Goal: Task Accomplishment & Management: Manage account settings

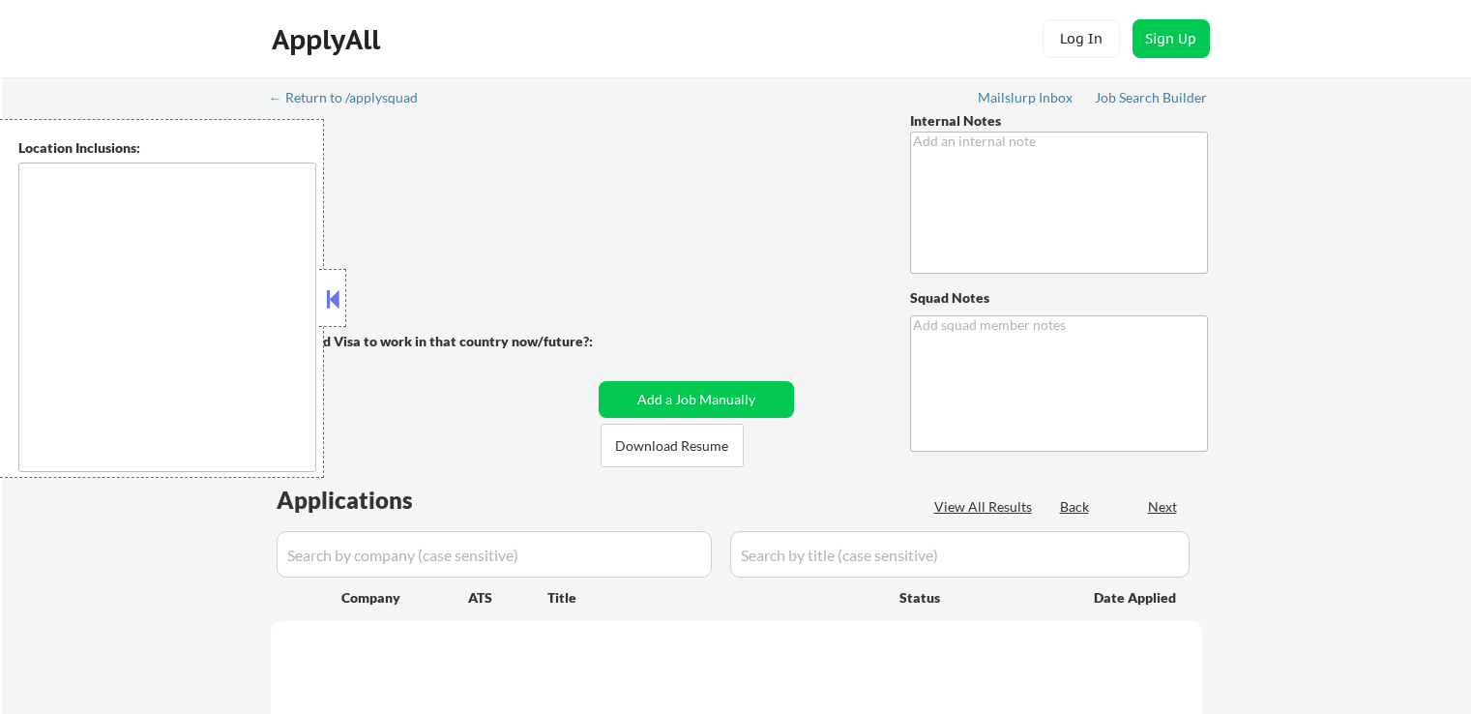
type textarea "👉 Apply this VIP to 30+ jobs/day if possible! // This customer purchased a pack…"
type textarea "Ahsan"
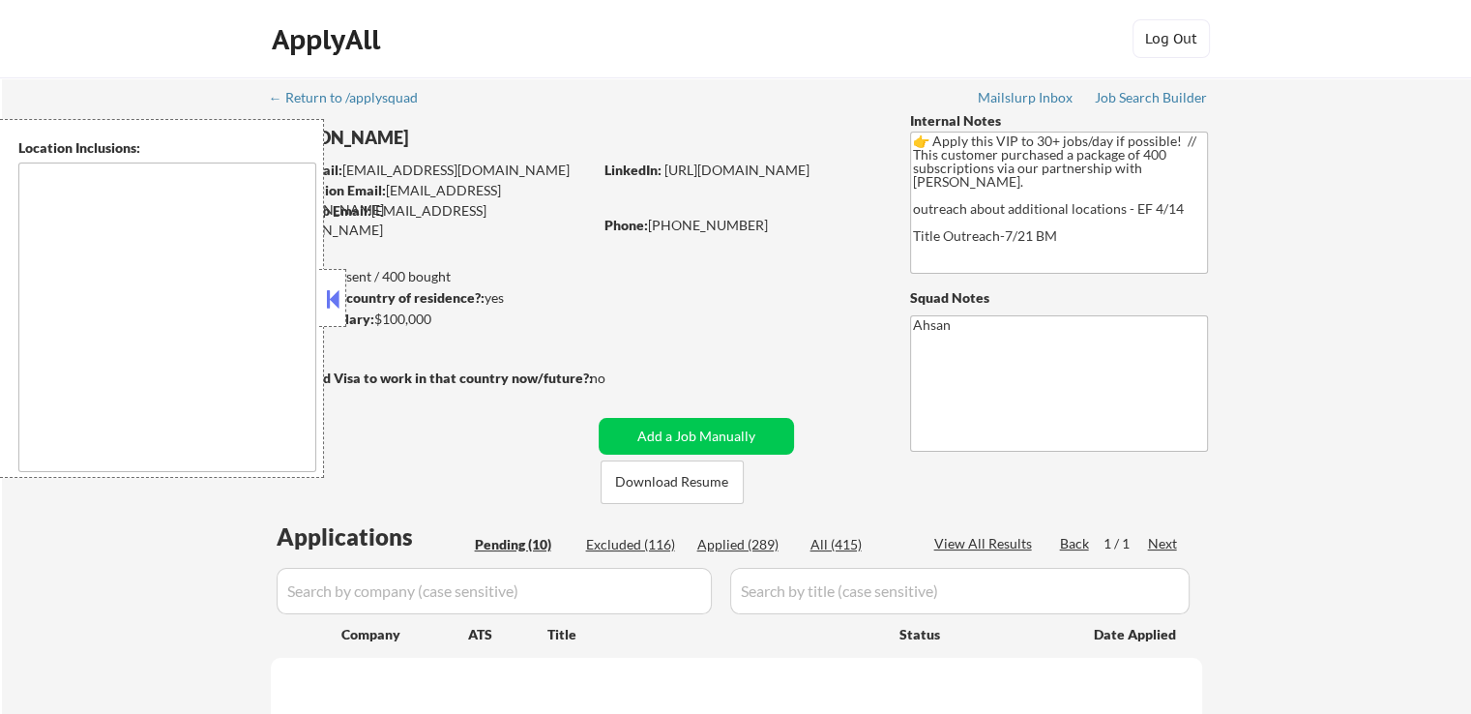
type textarea "country:[GEOGRAPHIC_DATA]"
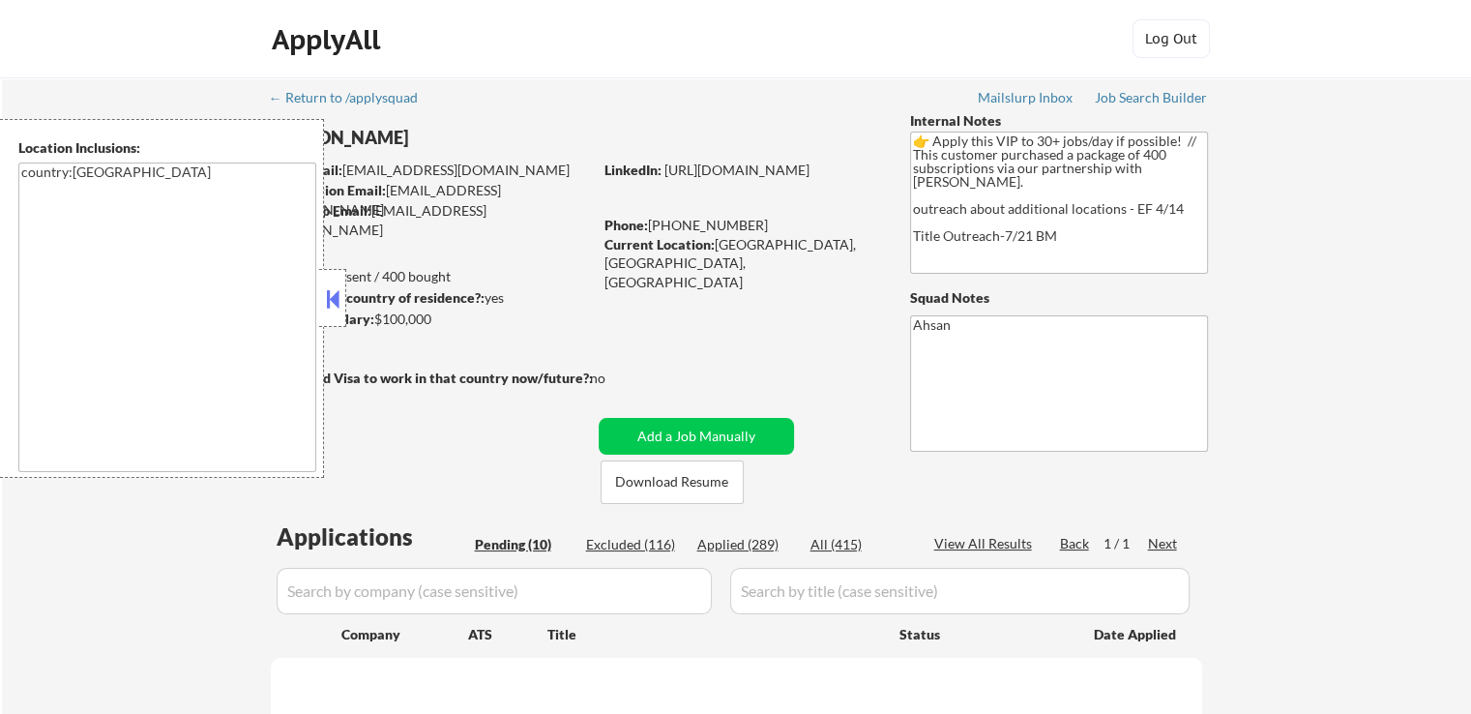
select select ""pending""
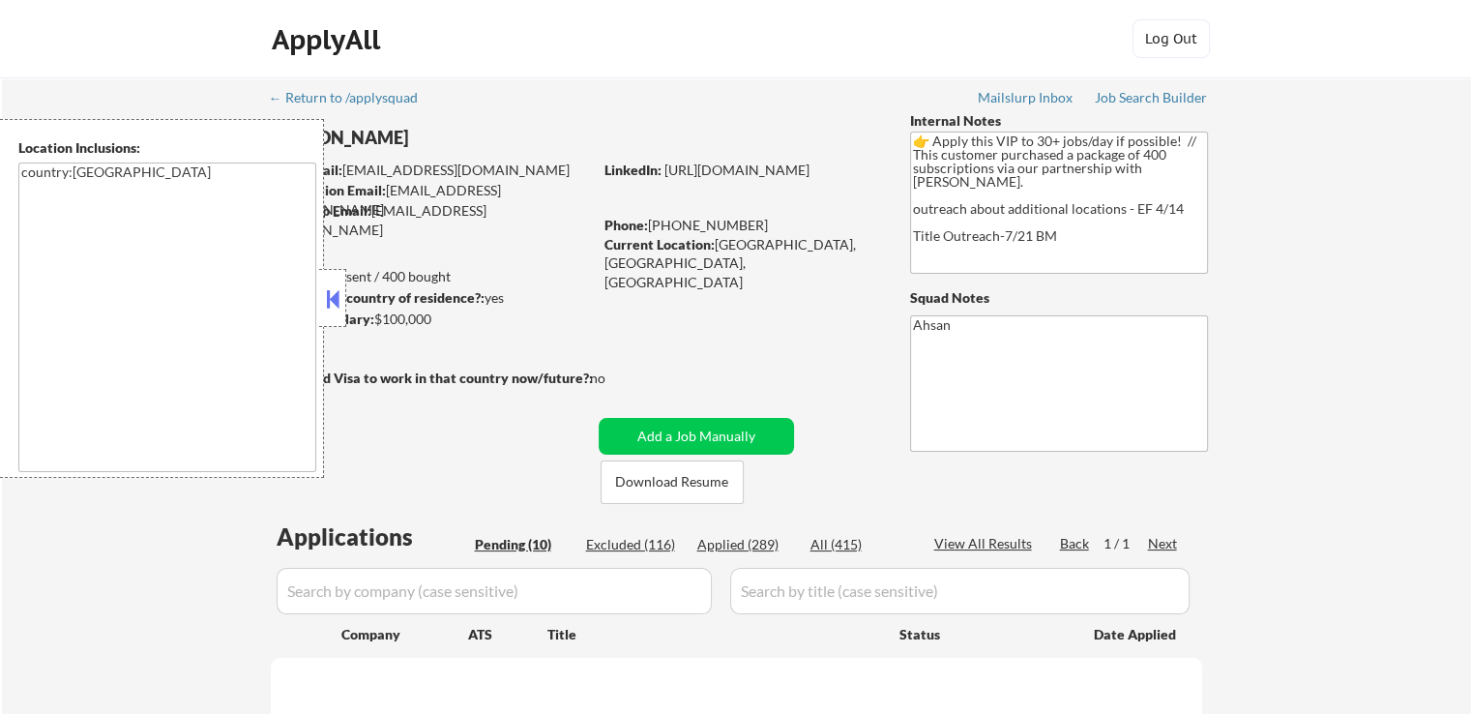
select select ""pending""
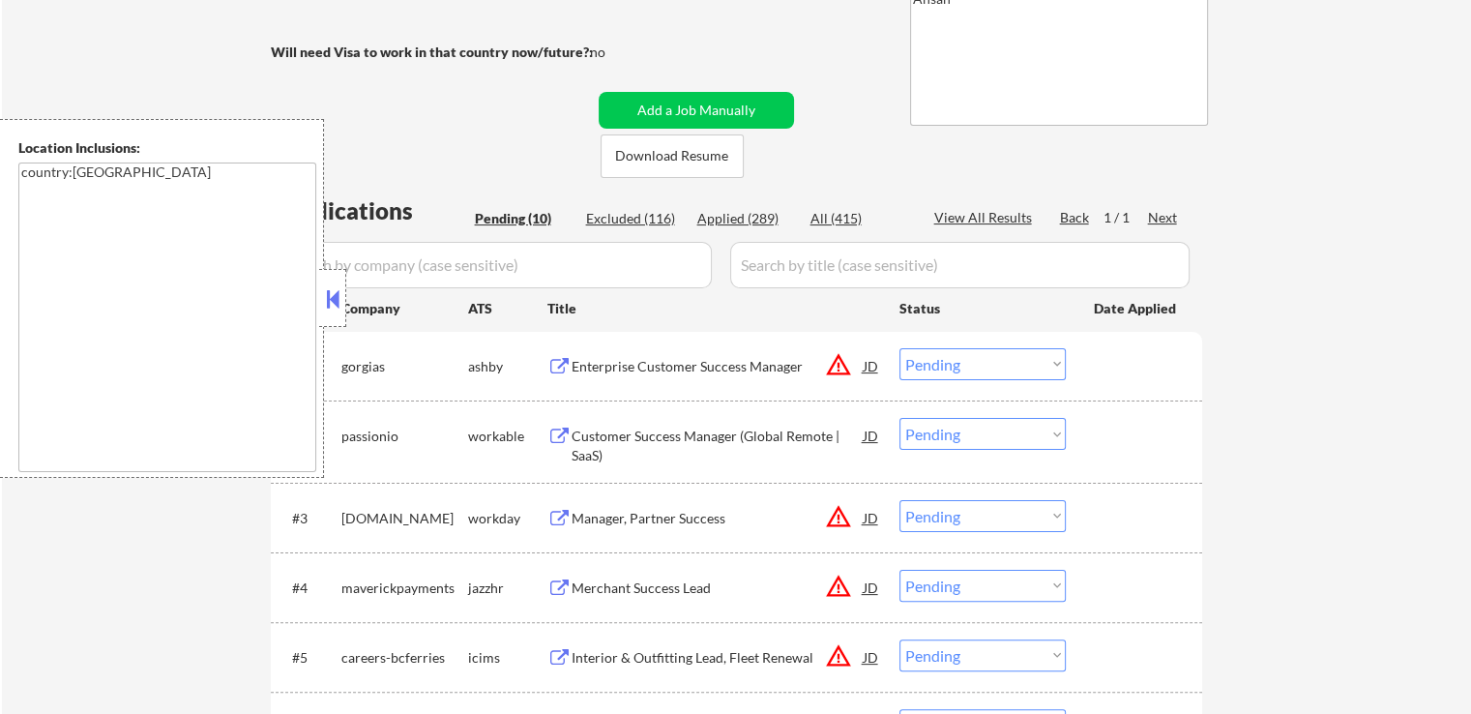
scroll to position [387, 0]
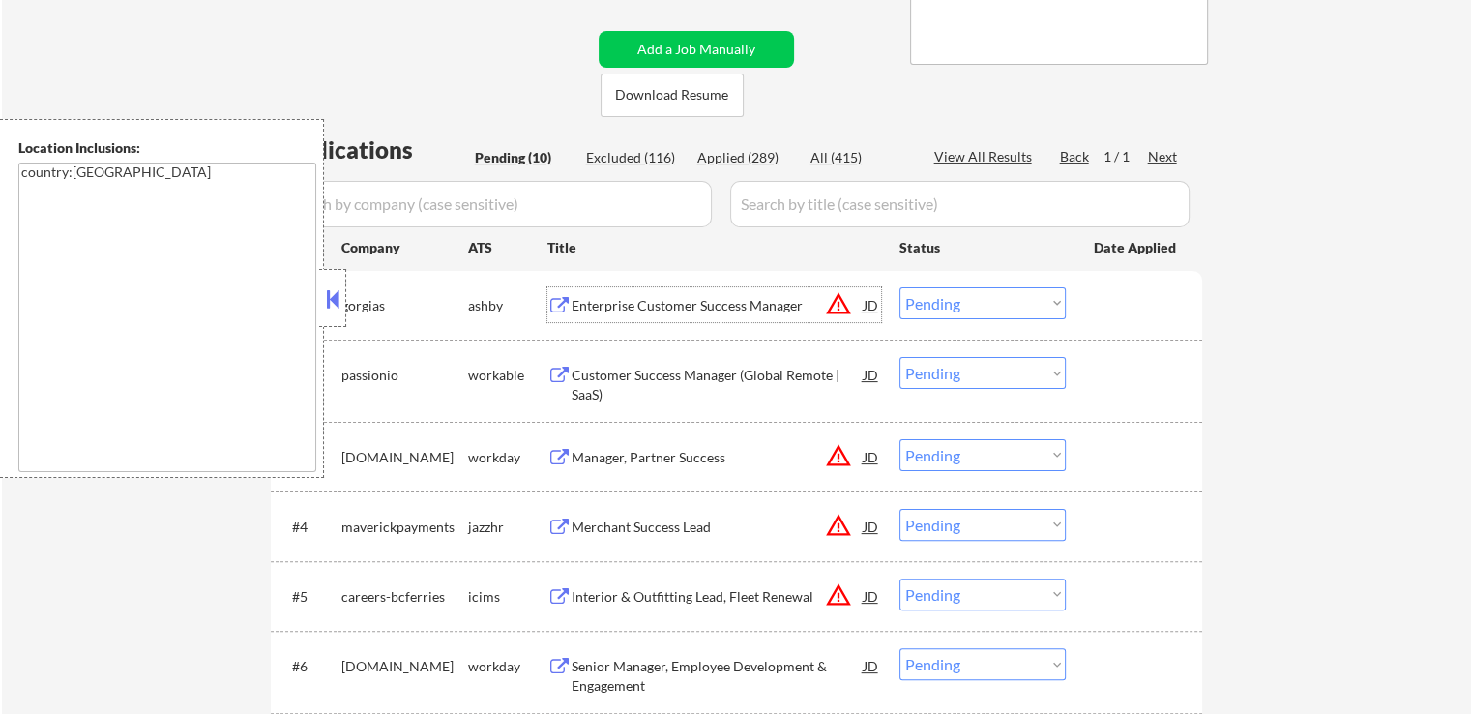
click at [652, 296] on div "Enterprise Customer Success Manager" at bounding box center [717, 305] width 292 height 19
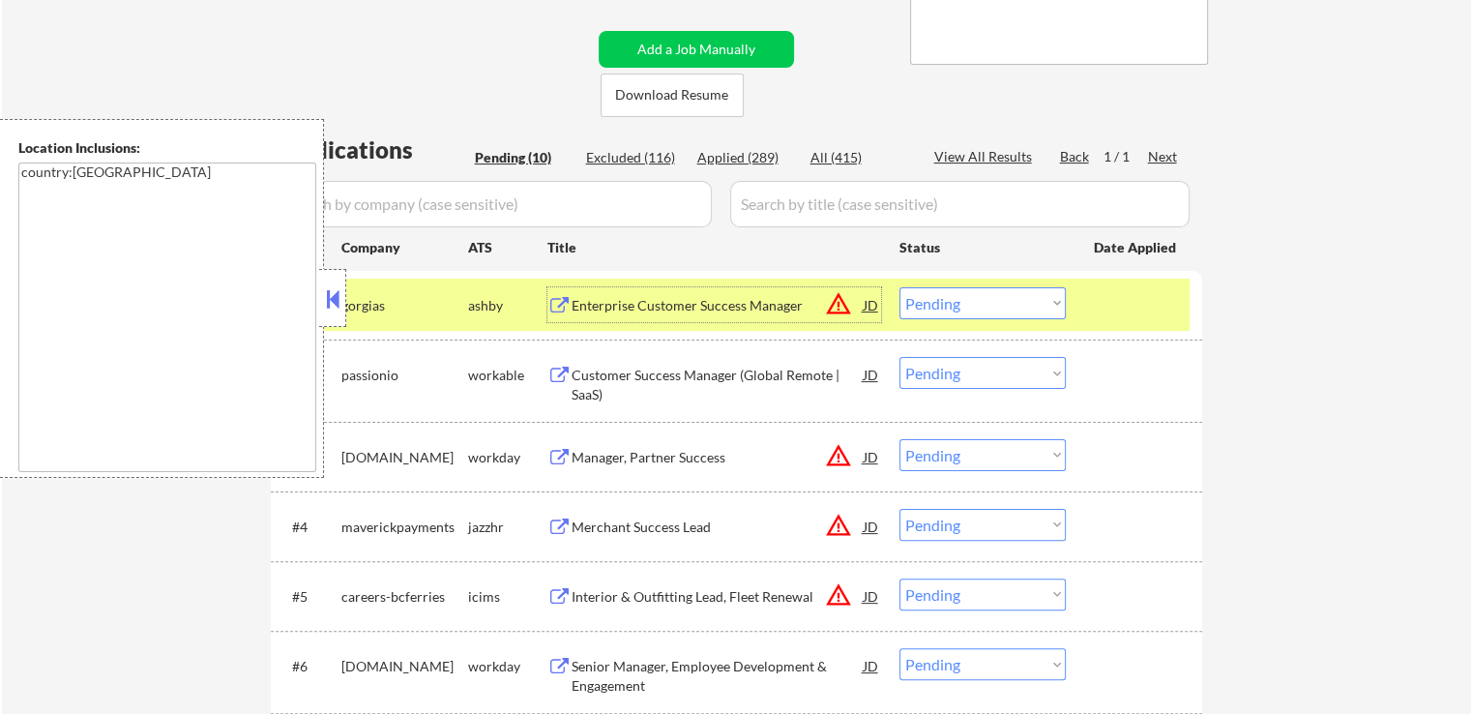
click at [745, 370] on div "Customer Success Manager (Global Remote | SaaS)" at bounding box center [717, 385] width 292 height 38
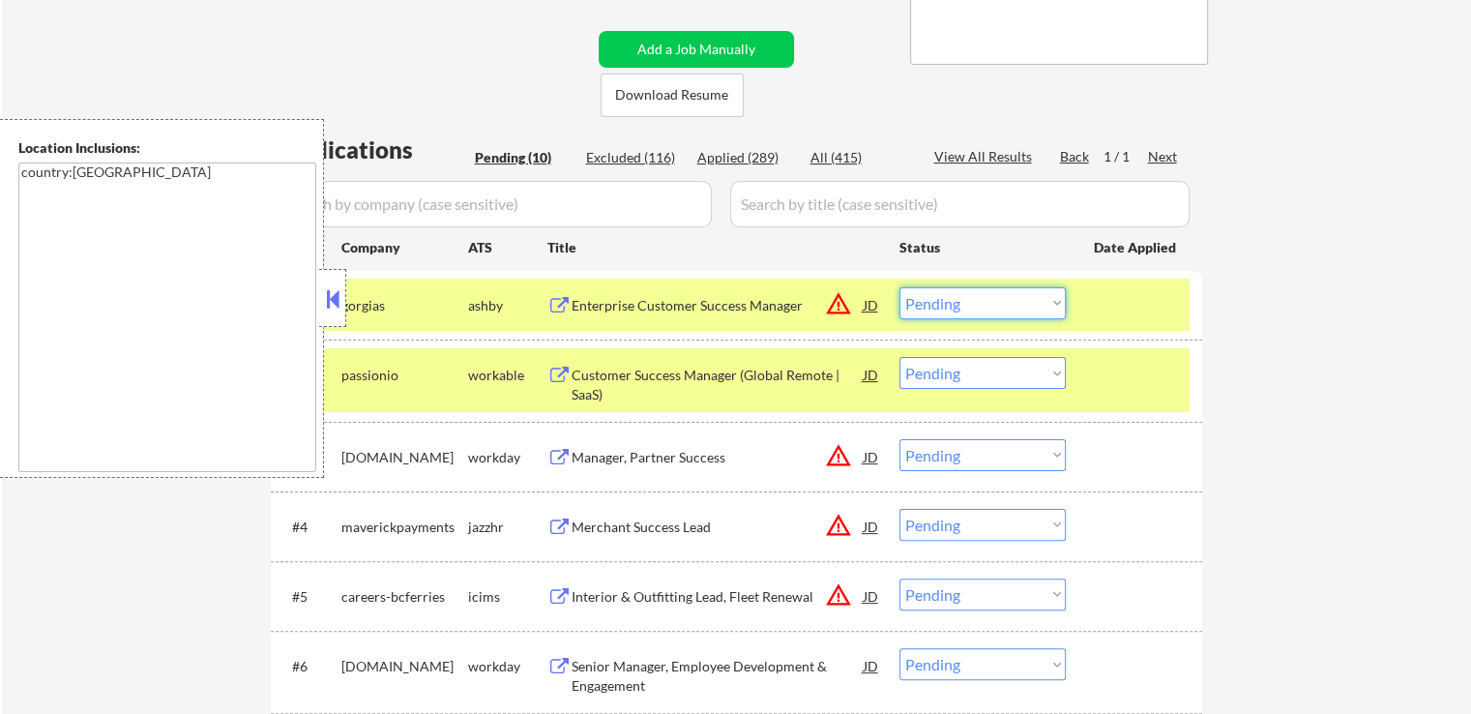
drag, startPoint x: 944, startPoint y: 303, endPoint x: 941, endPoint y: 316, distance: 13.8
click at [944, 307] on select "Choose an option... Pending Applied Excluded (Questions) Excluded (Expired) Exc…" at bounding box center [982, 303] width 166 height 32
click at [899, 287] on select "Choose an option... Pending Applied Excluded (Questions) Excluded (Expired) Exc…" at bounding box center [982, 303] width 166 height 32
click at [747, 449] on div "Manager, Partner Success" at bounding box center [717, 457] width 292 height 19
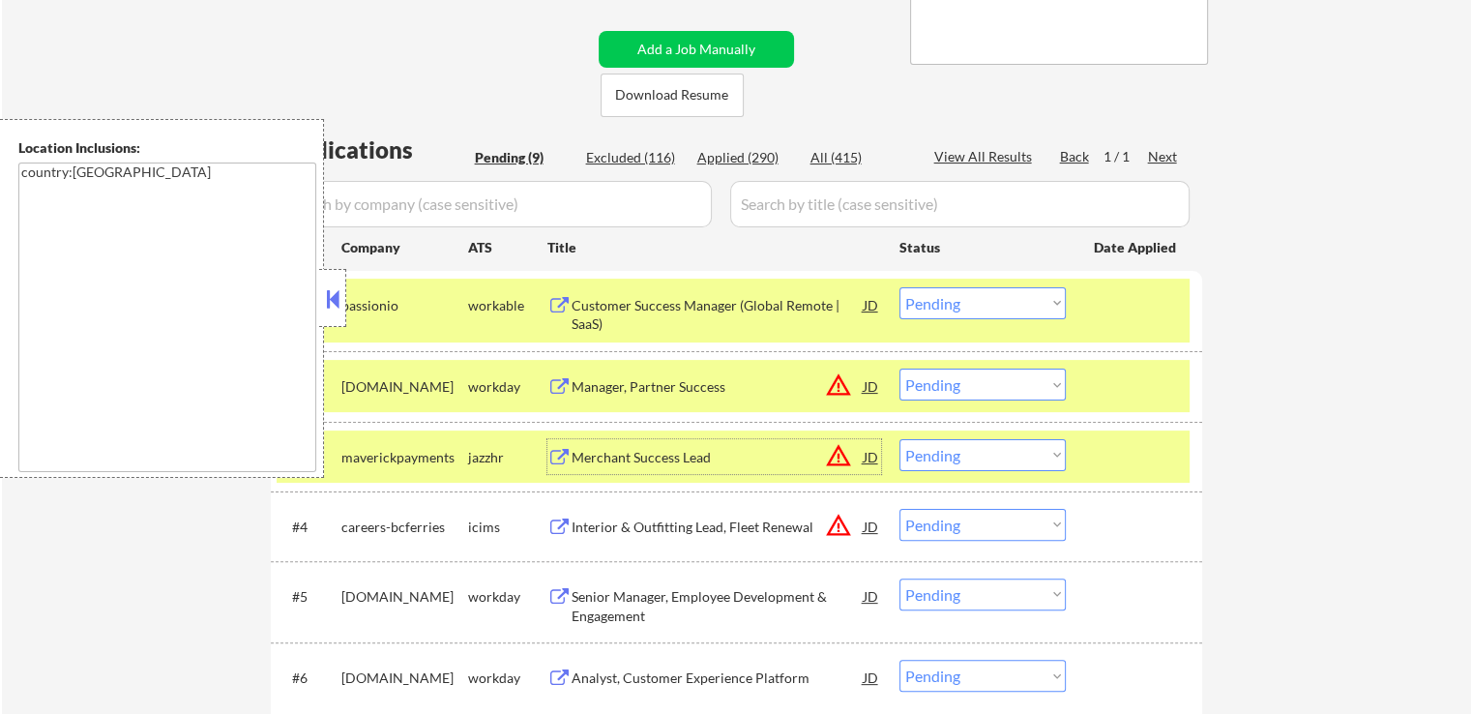
click at [966, 303] on select "Choose an option... Pending Applied Excluded (Questions) Excluded (Expired) Exc…" at bounding box center [982, 303] width 166 height 32
click at [899, 287] on select "Choose an option... Pending Applied Excluded (Questions) Excluded (Expired) Exc…" at bounding box center [982, 303] width 166 height 32
click at [720, 460] on div "Merchant Success Lead" at bounding box center [717, 457] width 292 height 19
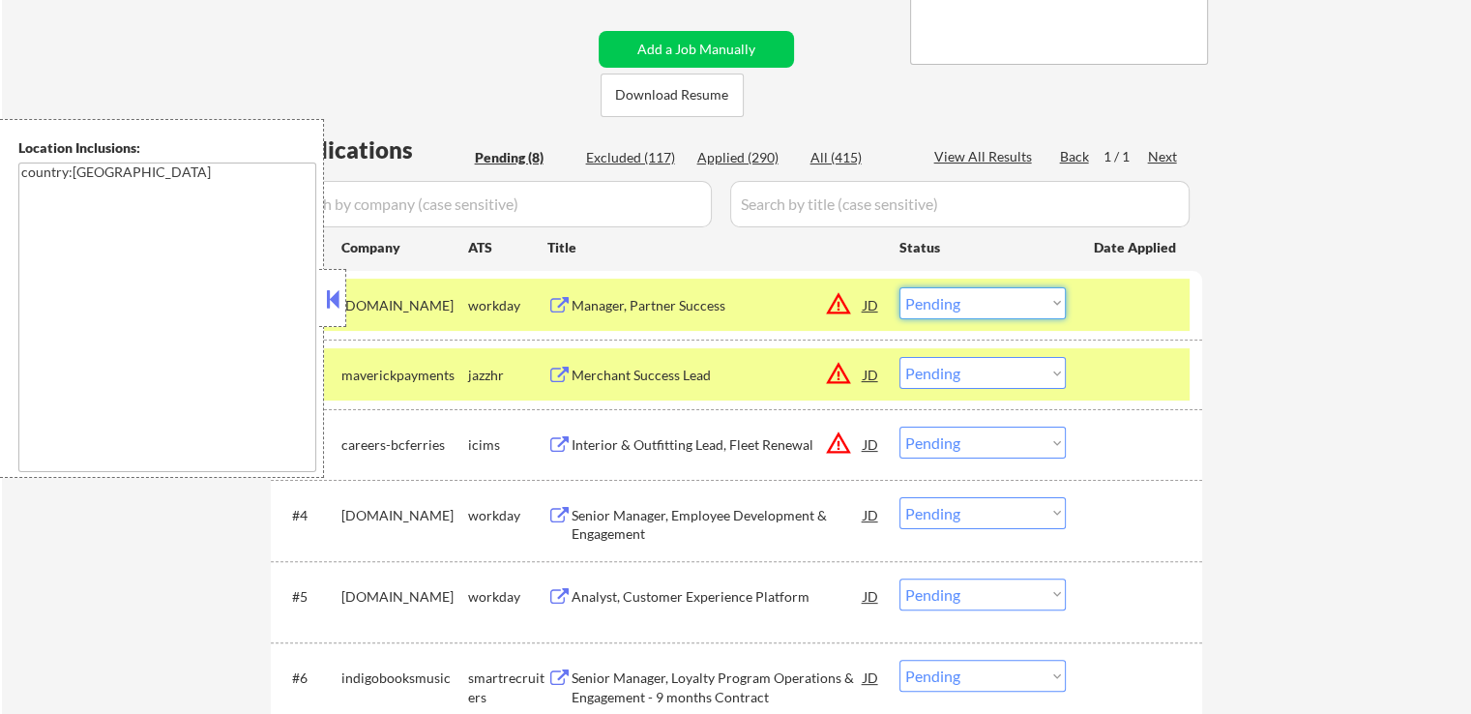
drag, startPoint x: 974, startPoint y: 303, endPoint x: 966, endPoint y: 317, distance: 16.4
click at [973, 306] on select "Choose an option... Pending Applied Excluded (Questions) Excluded (Expired) Exc…" at bounding box center [982, 303] width 166 height 32
click at [899, 287] on select "Choose an option... Pending Applied Excluded (Questions) Excluded (Expired) Exc…" at bounding box center [982, 303] width 166 height 32
click at [721, 436] on div "Interior & Outfitting Lead, Fleet Renewal" at bounding box center [717, 444] width 292 height 19
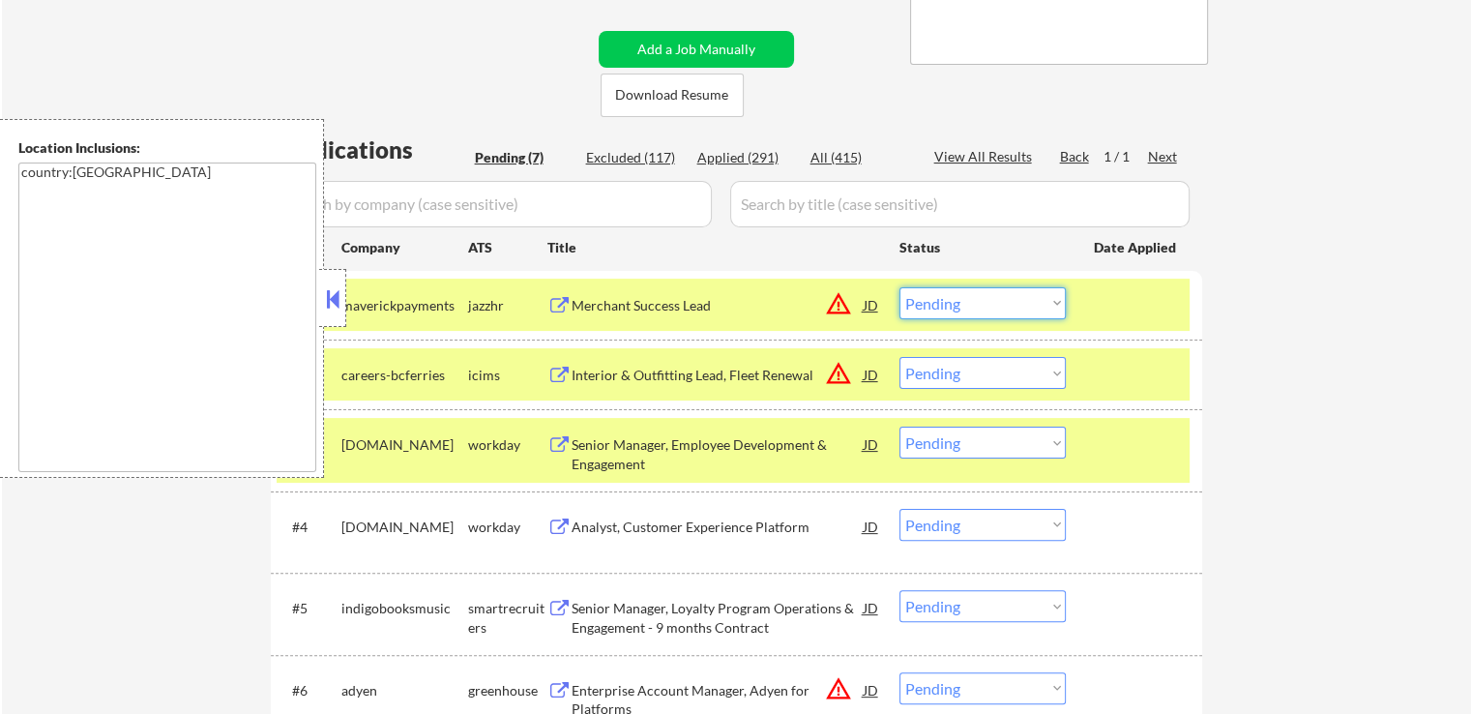
click at [994, 311] on select "Choose an option... Pending Applied Excluded (Questions) Excluded (Expired) Exc…" at bounding box center [982, 303] width 166 height 32
click at [899, 287] on select "Choose an option... Pending Applied Excluded (Questions) Excluded (Expired) Exc…" at bounding box center [982, 303] width 166 height 32
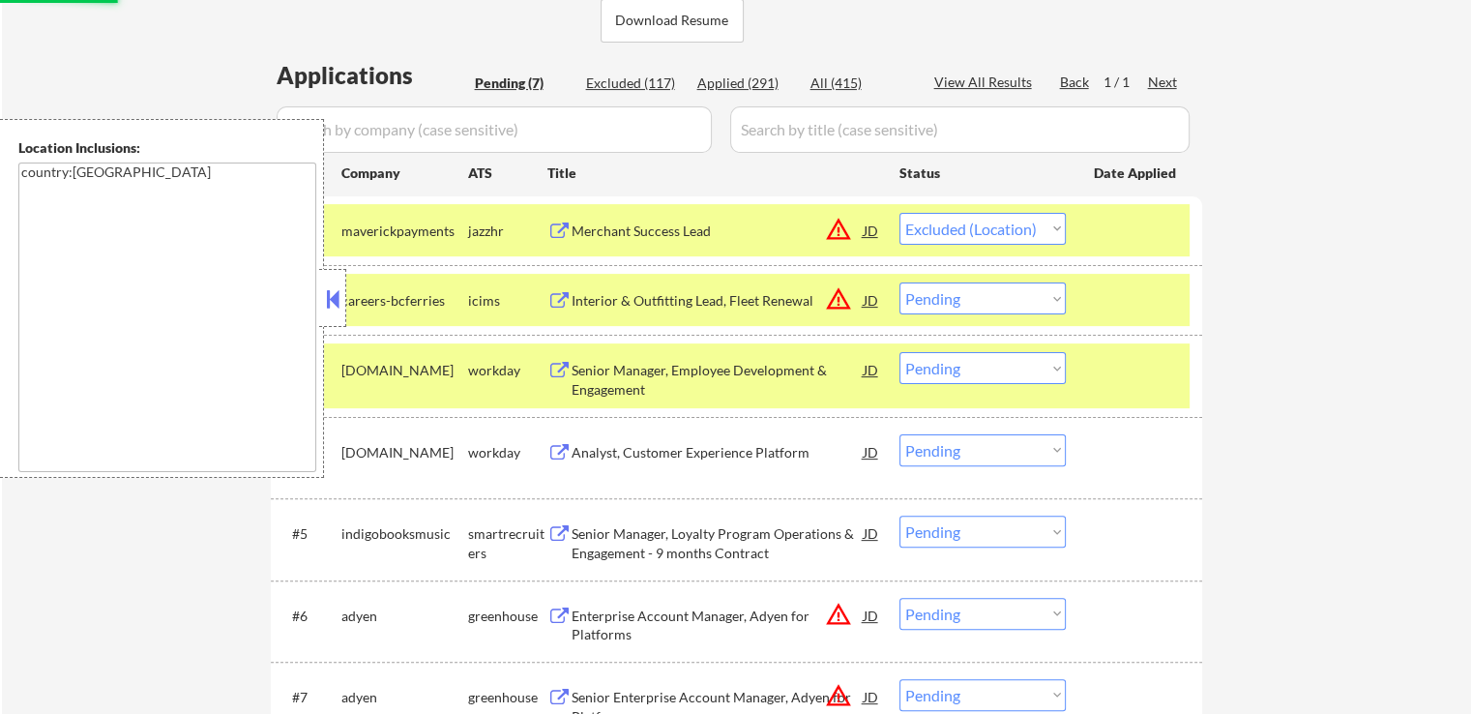
scroll to position [483, 0]
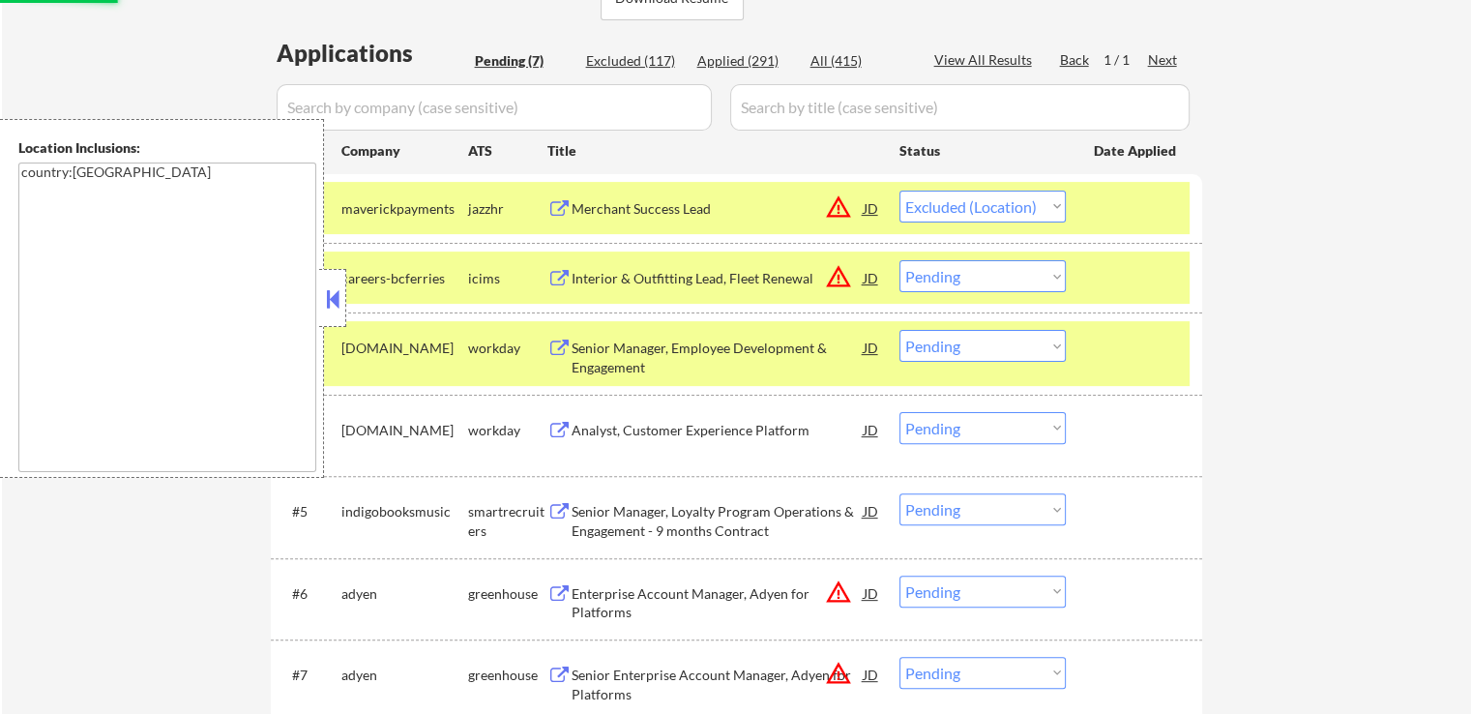
click at [773, 352] on div "Senior Manager, Employee Development & Engagement" at bounding box center [717, 357] width 292 height 38
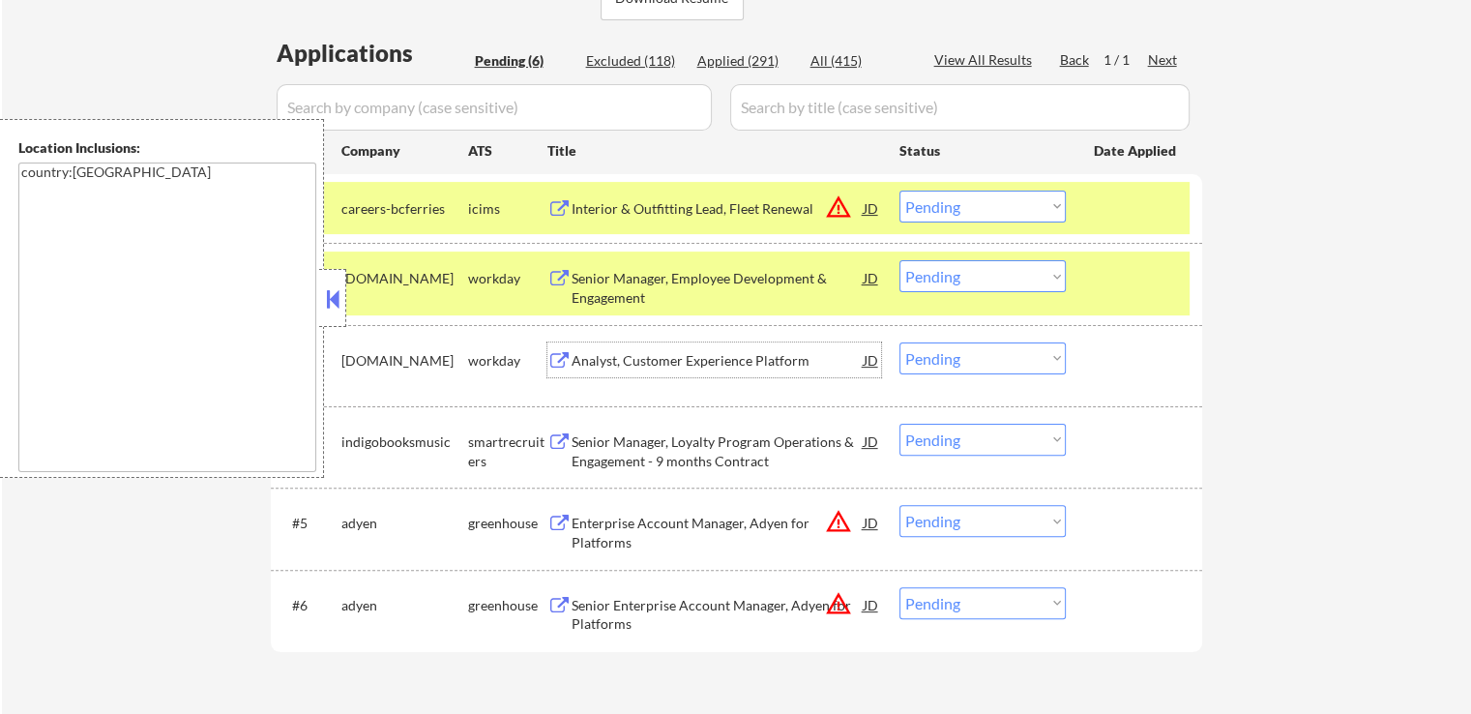
click at [751, 209] on div "Interior & Outfitting Lead, Fleet Renewal" at bounding box center [717, 208] width 292 height 19
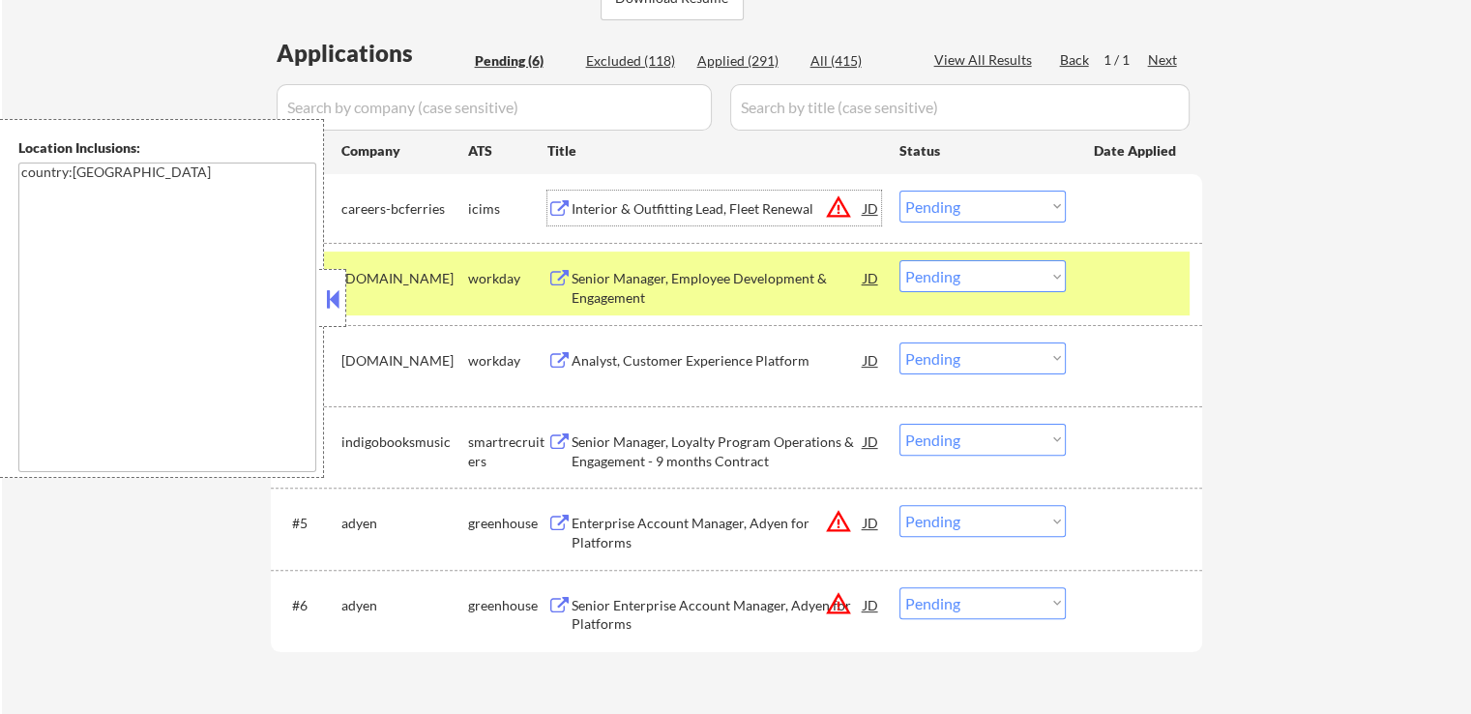
click at [933, 202] on select "Choose an option... Pending Applied Excluded (Questions) Excluded (Expired) Exc…" at bounding box center [982, 206] width 166 height 32
click at [899, 190] on select "Choose an option... Pending Applied Excluded (Questions) Excluded (Expired) Exc…" at bounding box center [982, 206] width 166 height 32
click at [743, 285] on div "Senior Manager, Employee Development & Engagement" at bounding box center [717, 288] width 292 height 38
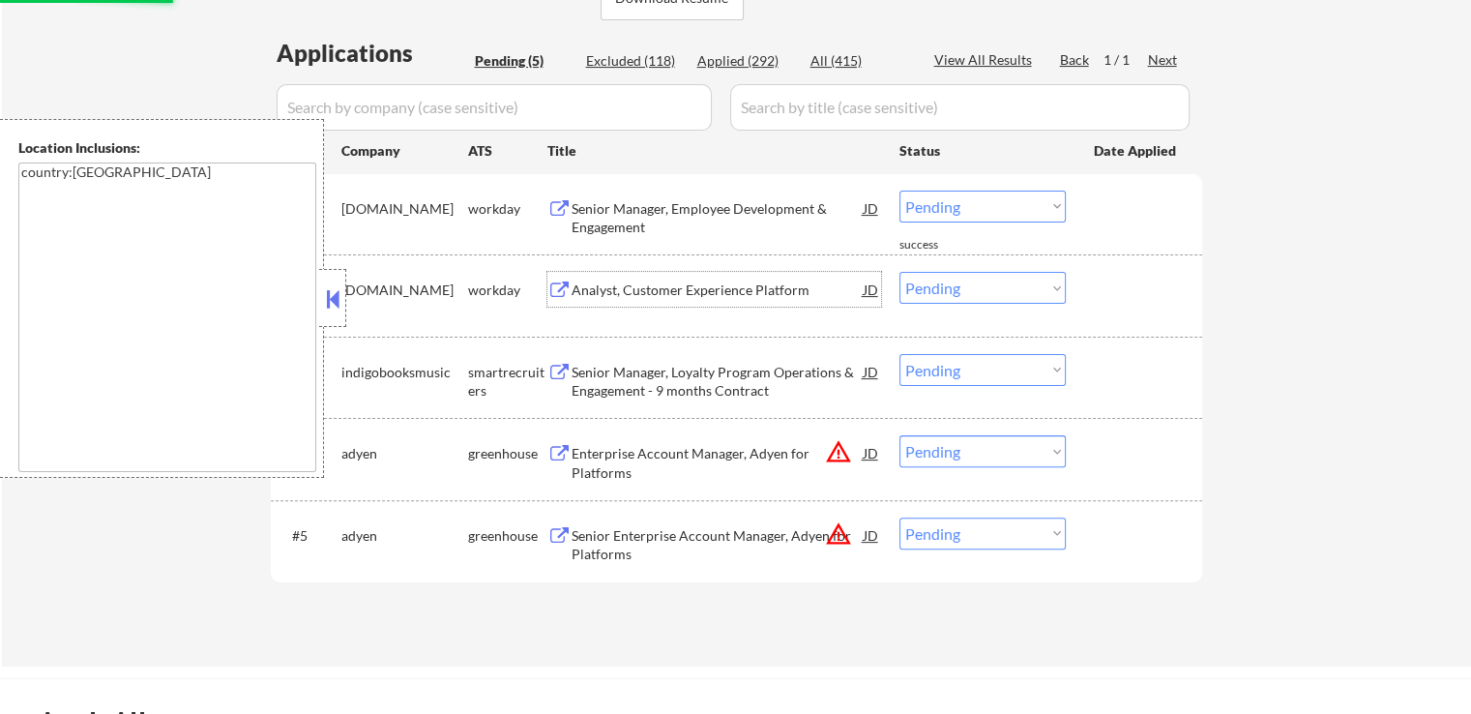
click at [726, 285] on div "Analyst, Customer Experience Platform" at bounding box center [717, 289] width 292 height 19
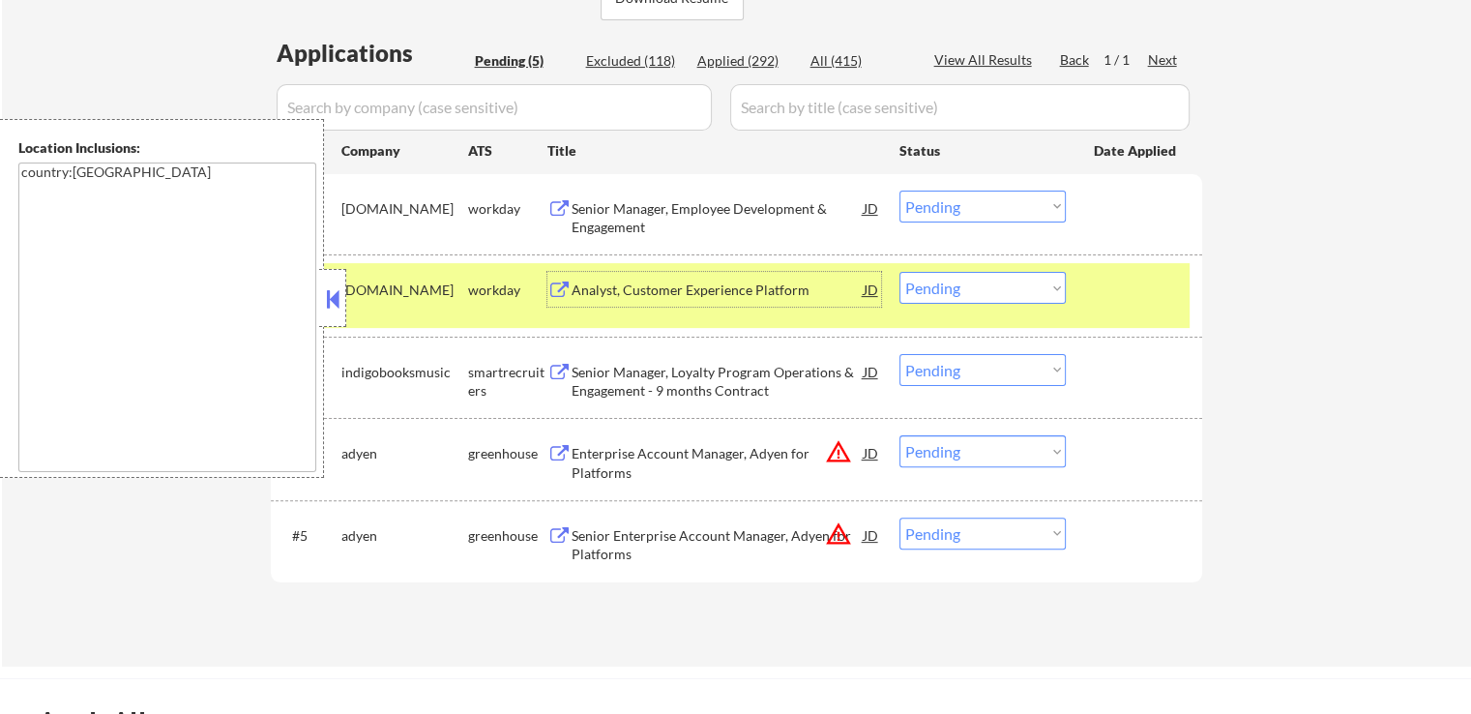
click at [964, 203] on select "Choose an option... Pending Applied Excluded (Questions) Excluded (Expired) Exc…" at bounding box center [982, 206] width 166 height 32
click at [899, 190] on select "Choose an option... Pending Applied Excluded (Questions) Excluded (Expired) Exc…" at bounding box center [982, 206] width 166 height 32
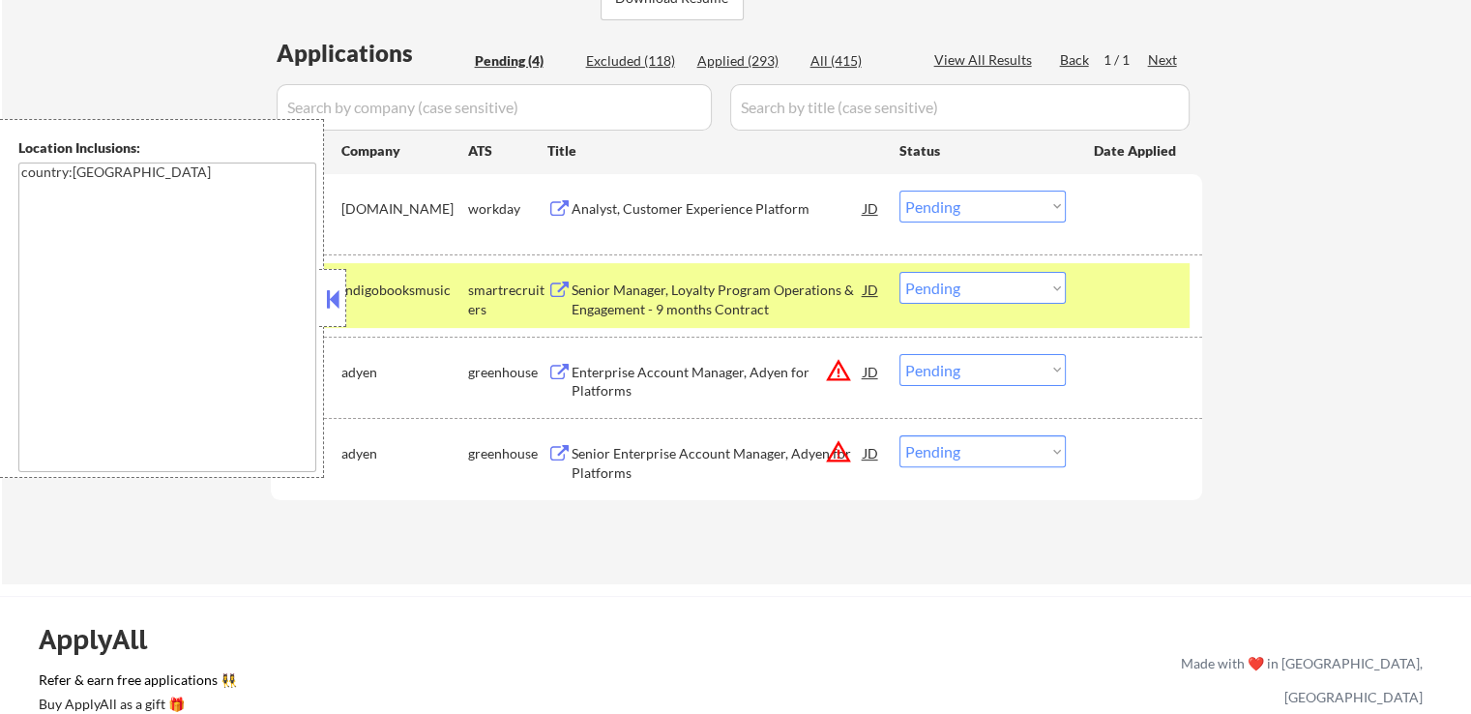
drag, startPoint x: 996, startPoint y: 209, endPoint x: 990, endPoint y: 220, distance: 13.0
click at [996, 209] on select "Choose an option... Pending Applied Excluded (Questions) Excluded (Expired) Exc…" at bounding box center [982, 206] width 166 height 32
click at [899, 190] on select "Choose an option... Pending Applied Excluded (Questions) Excluded (Expired) Exc…" at bounding box center [982, 206] width 166 height 32
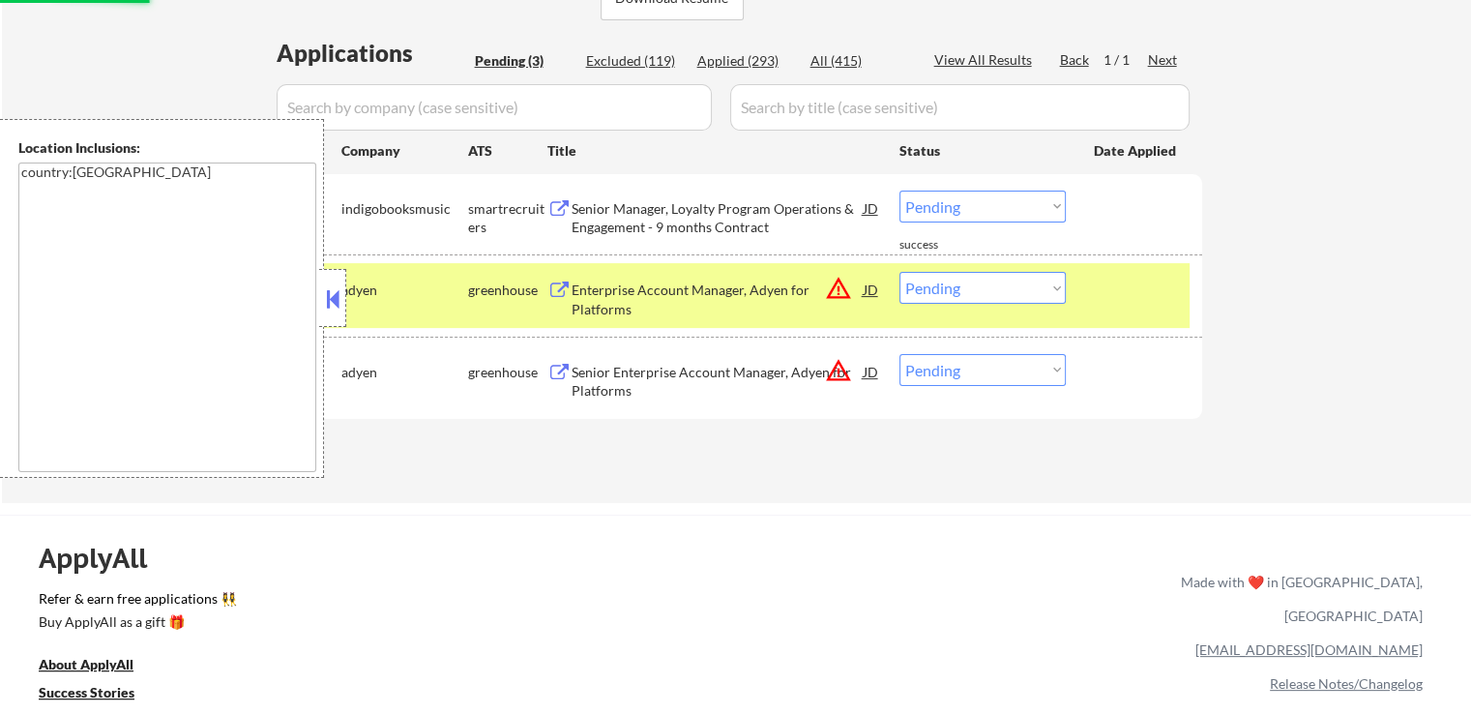
click at [763, 220] on div "Senior Manager, Loyalty Program Operations & Engagement - 9 months Contract" at bounding box center [717, 218] width 292 height 38
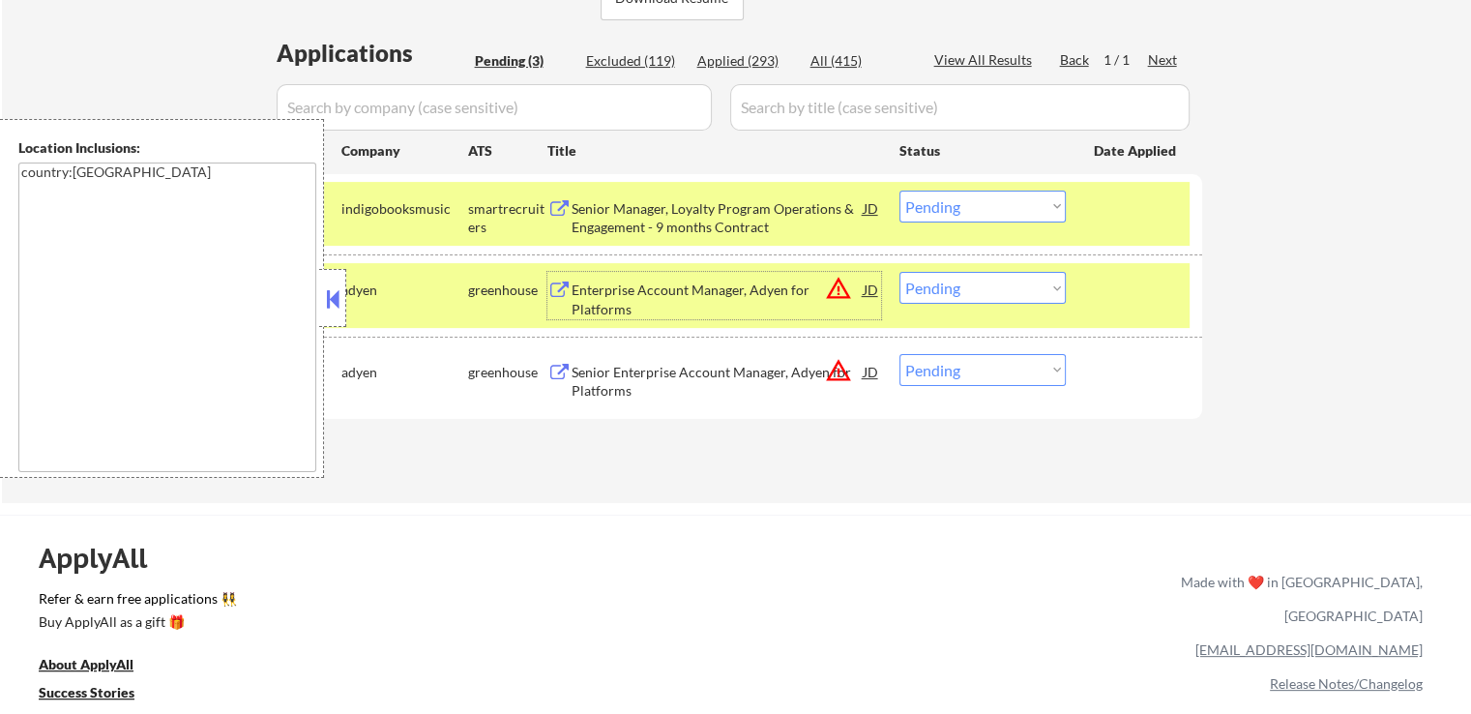
click at [765, 284] on div "Enterprise Account Manager, Adyen for Platforms" at bounding box center [717, 299] width 292 height 38
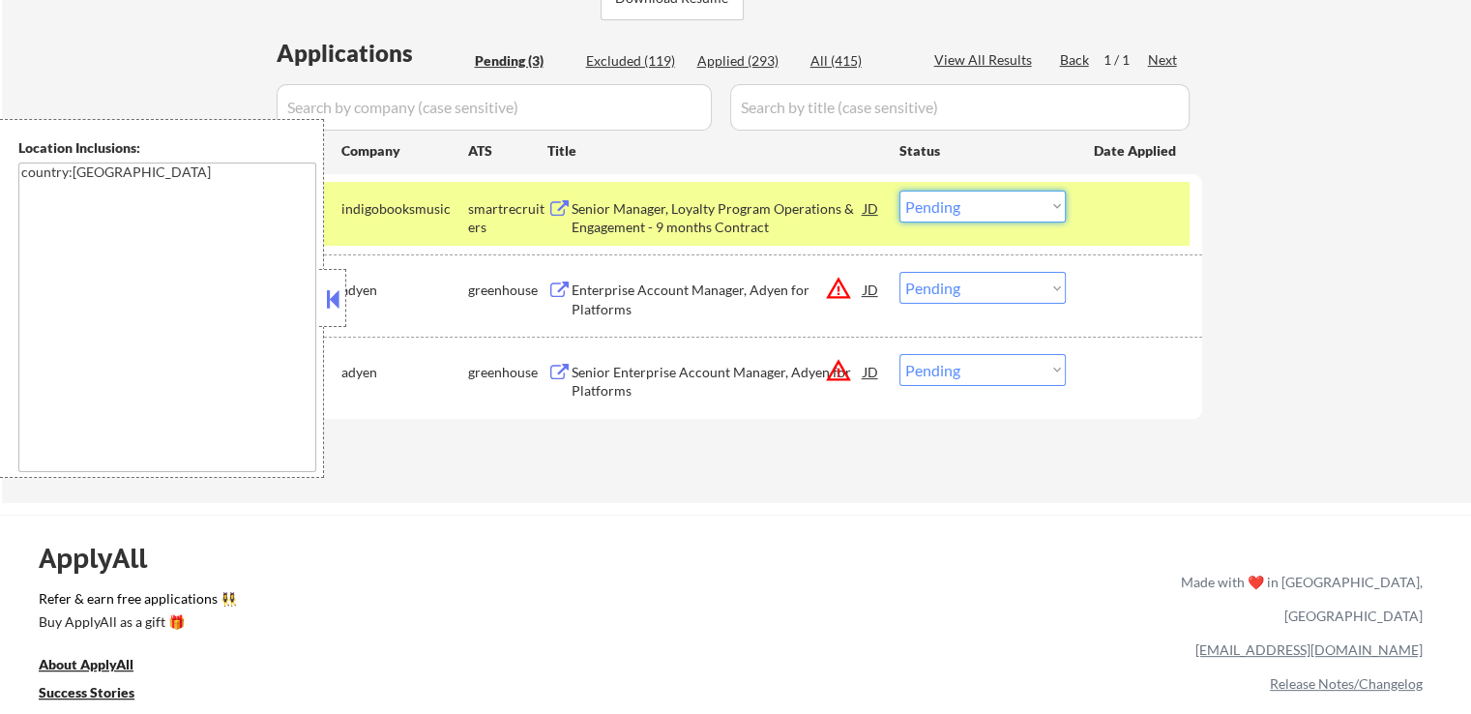
drag, startPoint x: 981, startPoint y: 190, endPoint x: 969, endPoint y: 218, distance: 29.9
click at [980, 193] on select "Choose an option... Pending Applied Excluded (Questions) Excluded (Expired) Exc…" at bounding box center [982, 206] width 166 height 32
click at [899, 190] on select "Choose an option... Pending Applied Excluded (Questions) Excluded (Expired) Exc…" at bounding box center [982, 206] width 166 height 32
click at [754, 289] on div "Enterprise Account Manager, Adyen for Platforms" at bounding box center [717, 299] width 292 height 38
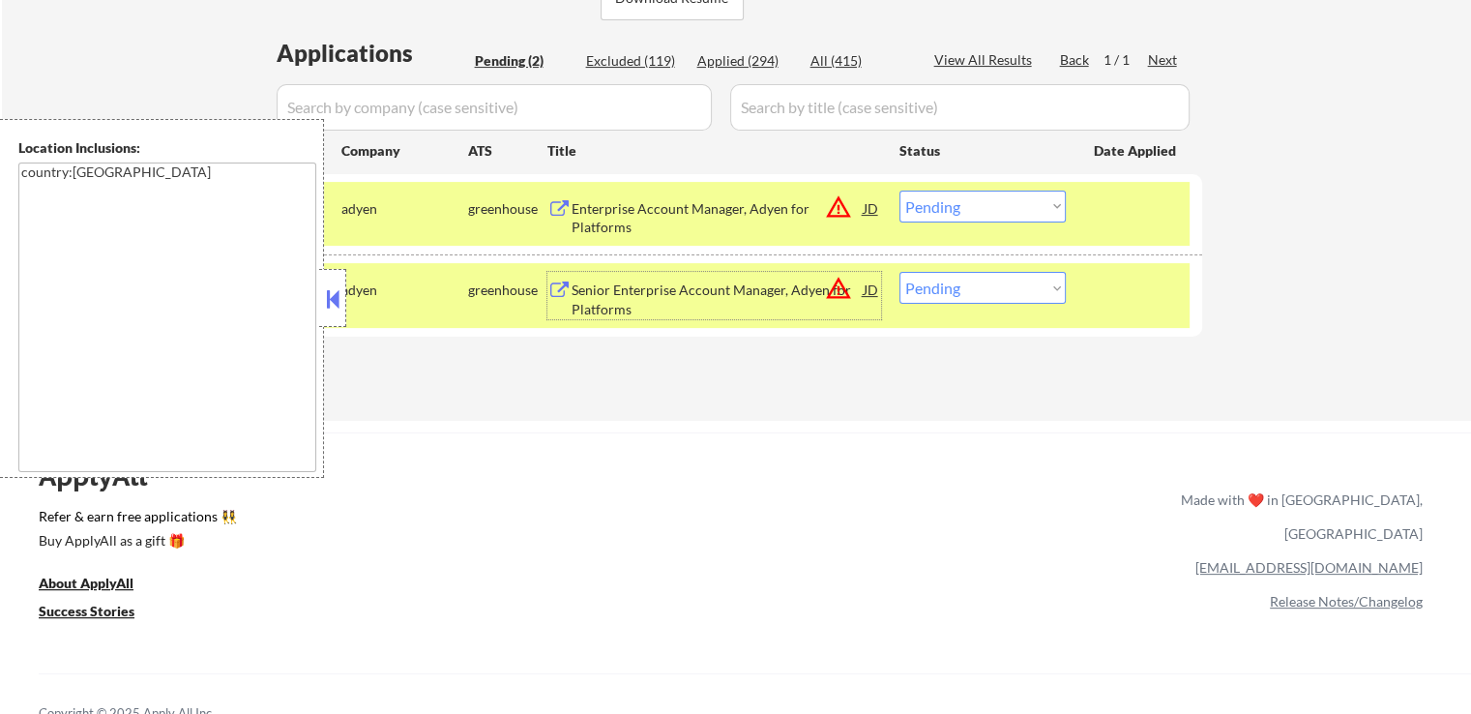
click at [731, 283] on div "Senior Enterprise Account Manager, Adyen for Platforms" at bounding box center [717, 299] width 292 height 38
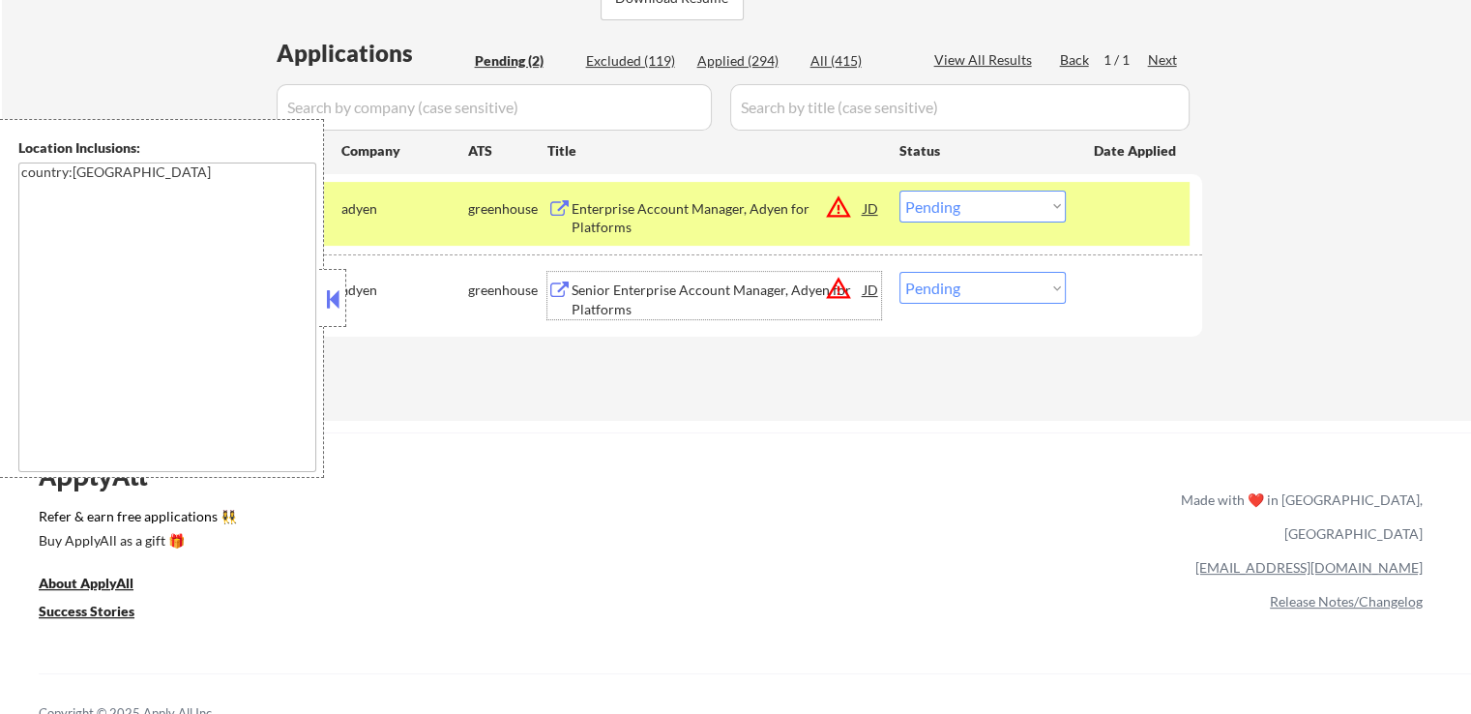
click at [955, 209] on select "Choose an option... Pending Applied Excluded (Questions) Excluded (Expired) Exc…" at bounding box center [982, 206] width 166 height 32
click at [899, 190] on select "Choose an option... Pending Applied Excluded (Questions) Excluded (Expired) Exc…" at bounding box center [982, 206] width 166 height 32
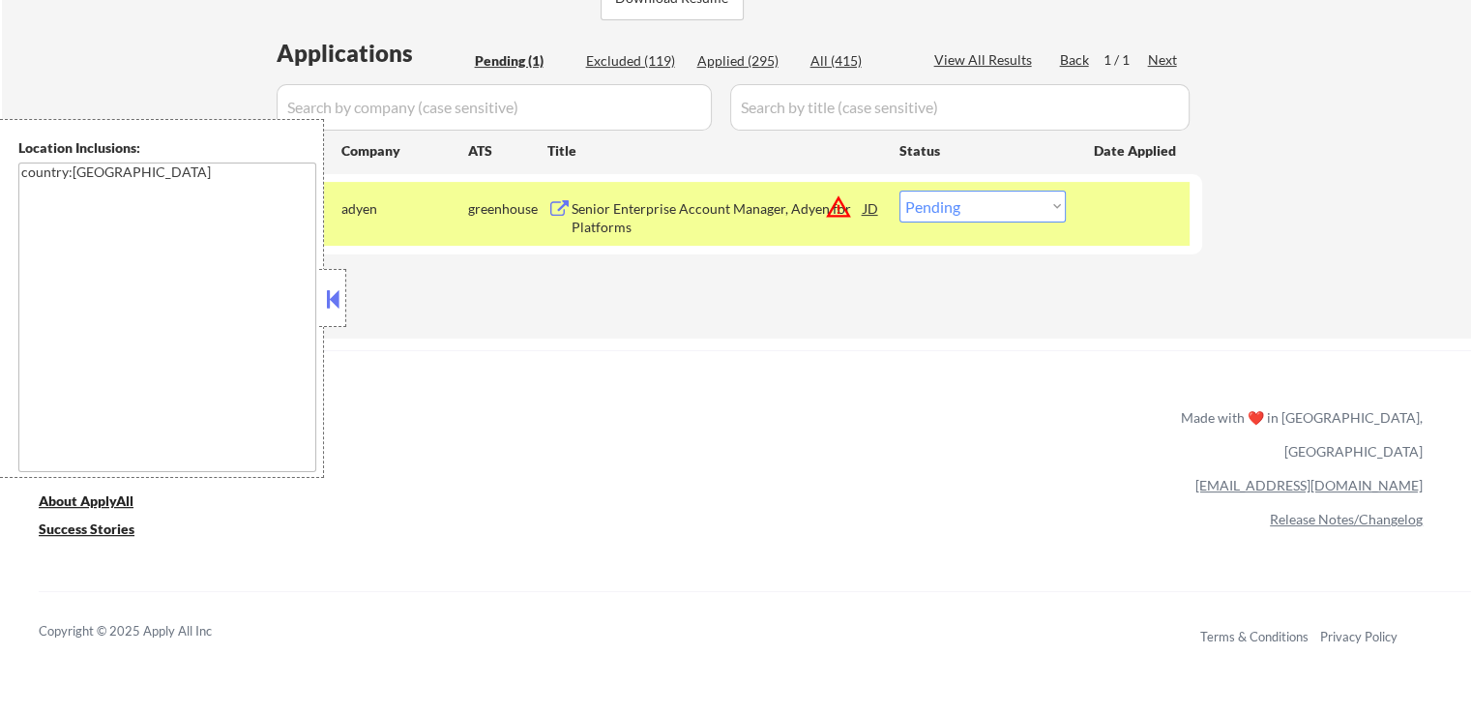
click at [712, 216] on div "Senior Enterprise Account Manager, Adyen for Platforms" at bounding box center [717, 218] width 292 height 38
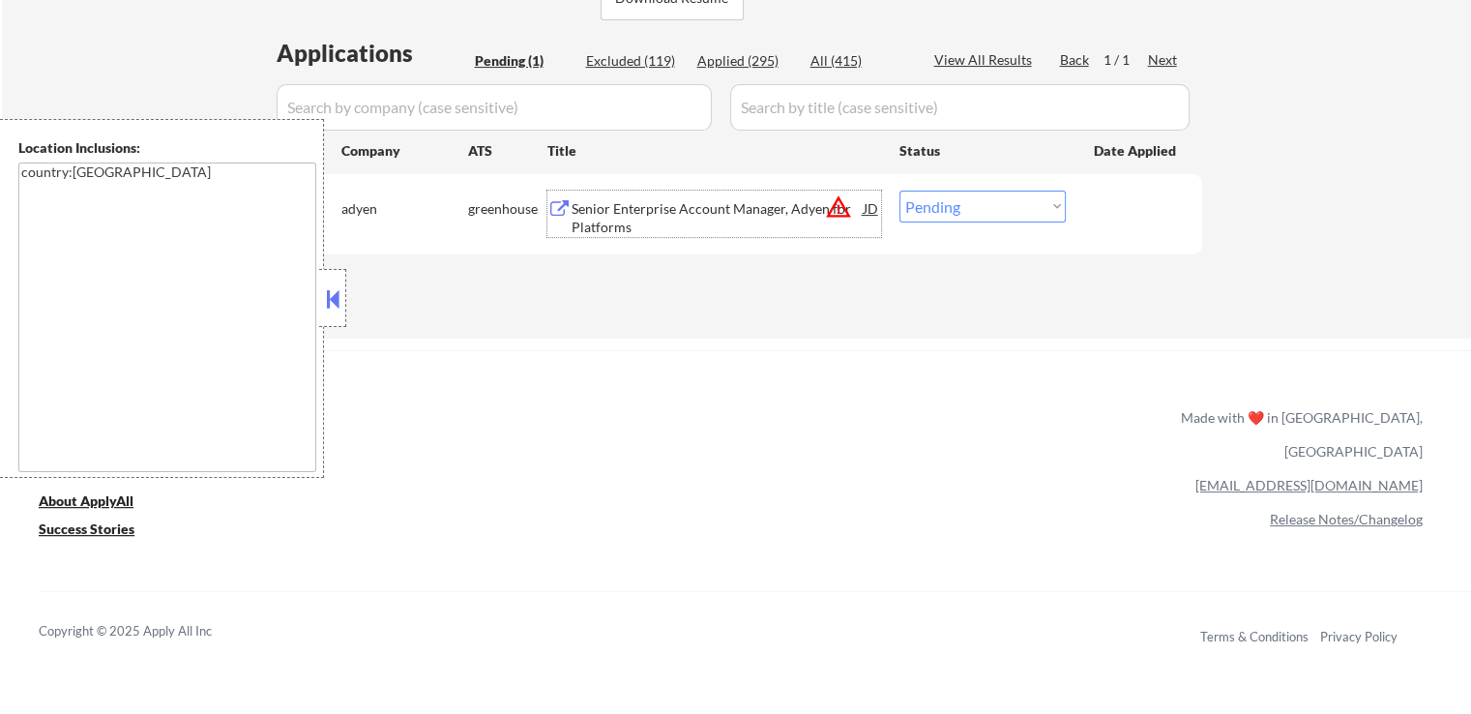
click at [953, 206] on select "Choose an option... Pending Applied Excluded (Questions) Excluded (Expired) Exc…" at bounding box center [982, 206] width 166 height 32
select select ""applied""
click at [899, 190] on select "Choose an option... Pending Applied Excluded (Questions) Excluded (Expired) Exc…" at bounding box center [982, 206] width 166 height 32
